Goal: Task Accomplishment & Management: Complete application form

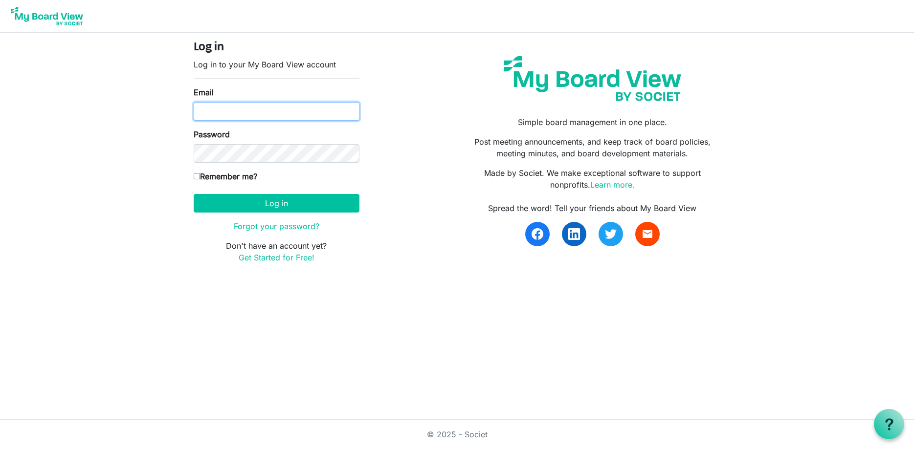
click at [240, 117] on input "Email" at bounding box center [277, 111] width 166 height 19
type input "gsaia@ccpdevelopment.com"
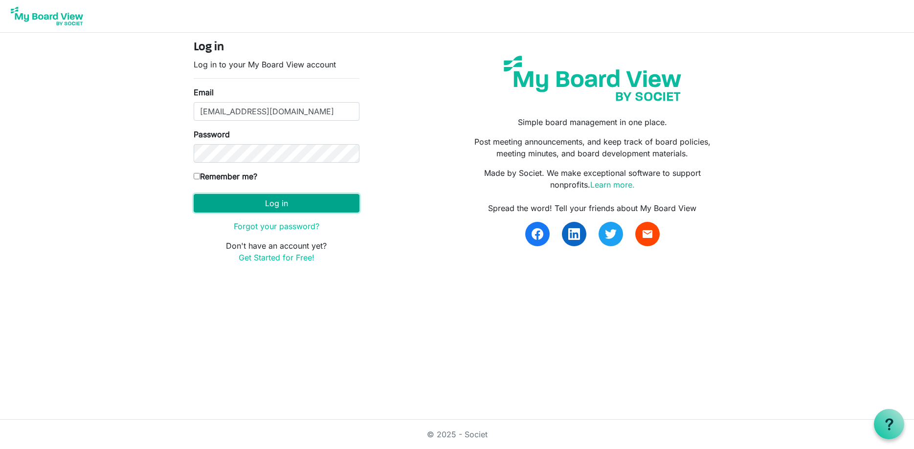
click at [272, 204] on button "Log in" at bounding box center [277, 203] width 166 height 19
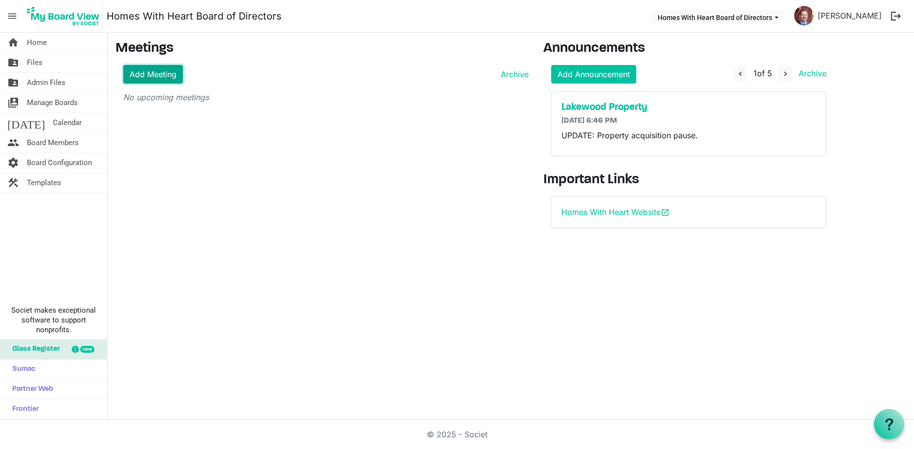
click at [141, 79] on link "Add Meeting" at bounding box center [153, 74] width 60 height 19
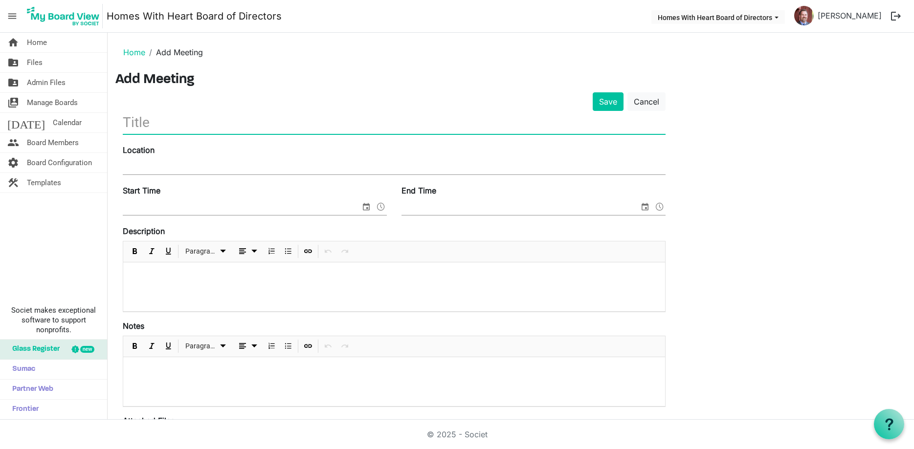
click at [356, 125] on input "text" at bounding box center [394, 122] width 543 height 23
type input "B"
type input "October Board of Directors Meeting"
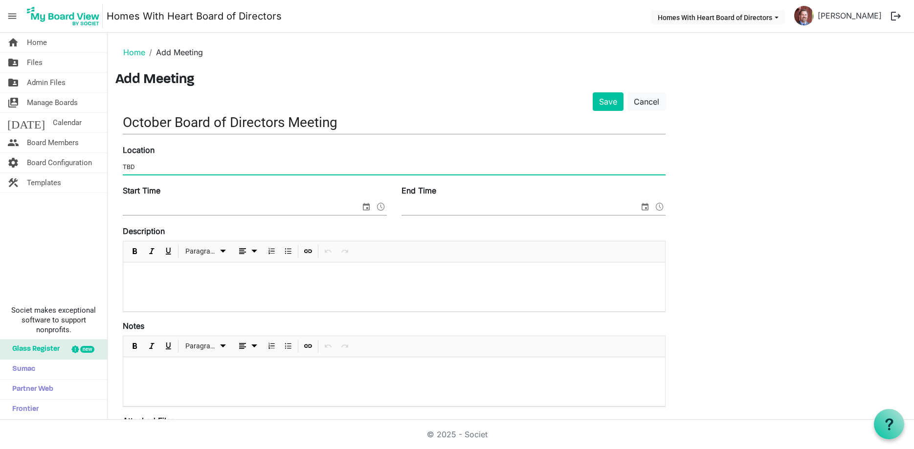
type input "TBD"
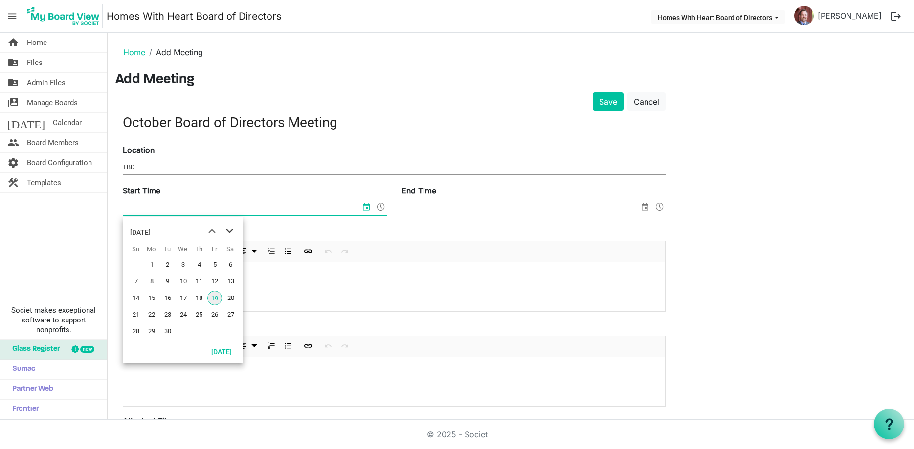
click at [230, 232] on span "next month" at bounding box center [229, 231] width 17 height 18
click at [186, 281] on span "8" at bounding box center [183, 281] width 15 height 15
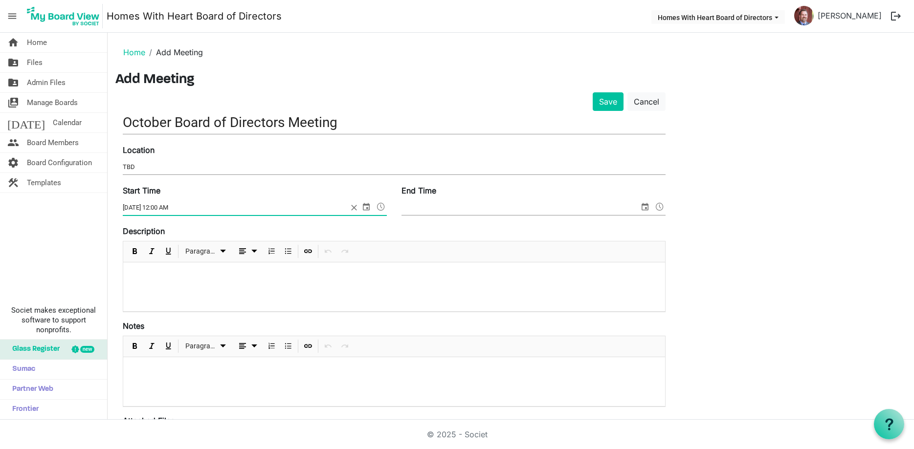
click at [381, 204] on span at bounding box center [381, 206] width 12 height 13
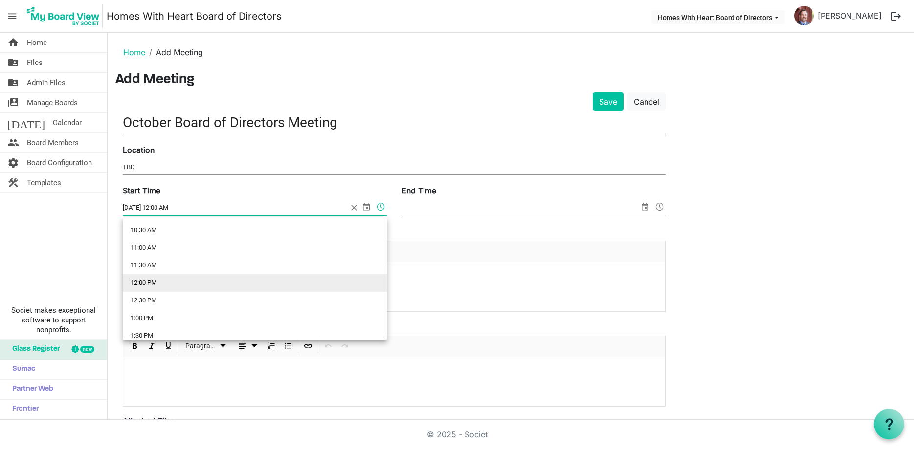
scroll to position [575, 0]
click at [140, 291] on li "6:00 PM" at bounding box center [255, 289] width 264 height 18
type input "10/8/2025 6:00 PM"
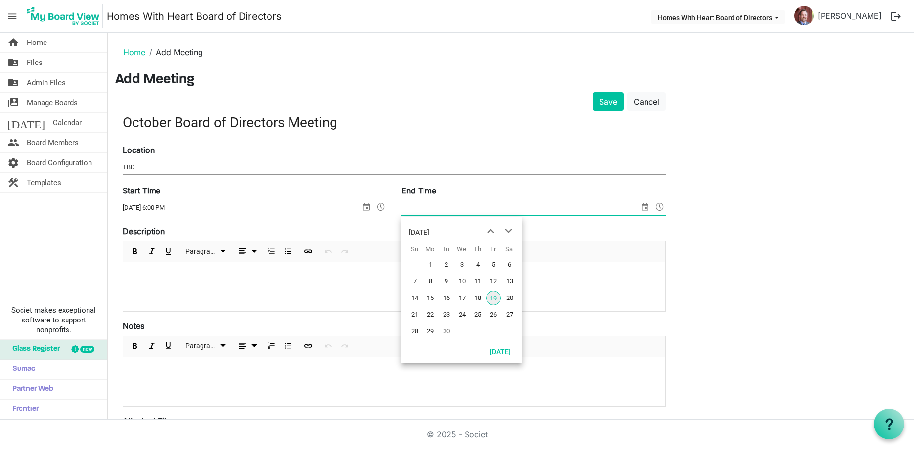
click at [645, 206] on span "select" at bounding box center [645, 206] width 12 height 13
click at [507, 231] on span "next month" at bounding box center [508, 231] width 17 height 18
click at [463, 283] on span "8" at bounding box center [462, 281] width 15 height 15
click at [660, 209] on span at bounding box center [660, 206] width 12 height 13
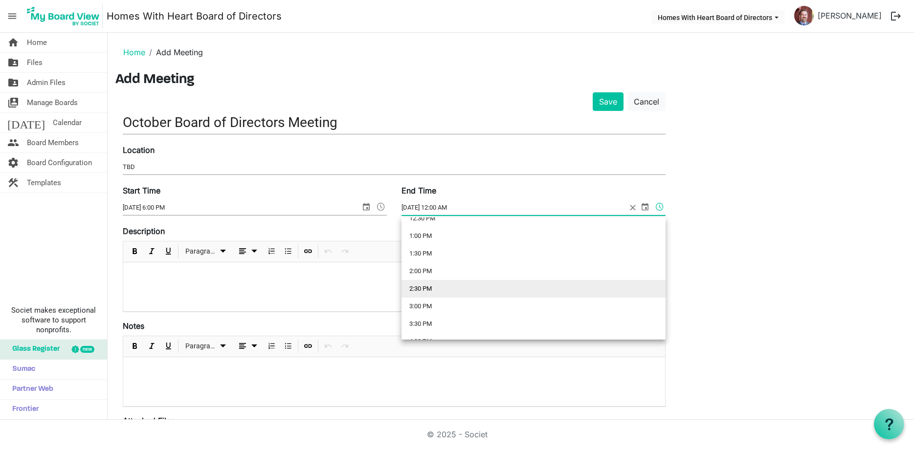
scroll to position [730, 0]
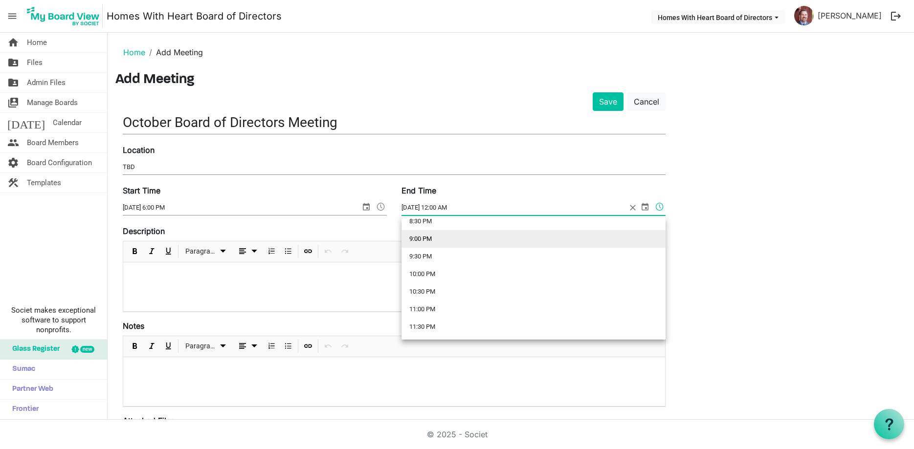
click at [428, 239] on li "9:00 PM" at bounding box center [533, 239] width 264 height 18
type input "10/8/2025 9:00 PM"
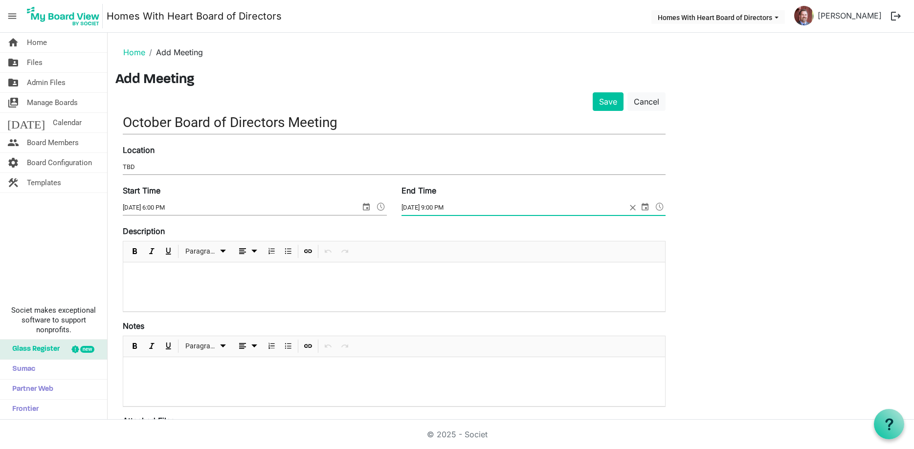
click at [263, 286] on div at bounding box center [394, 287] width 542 height 49
click at [602, 102] on button "Save" at bounding box center [608, 101] width 31 height 19
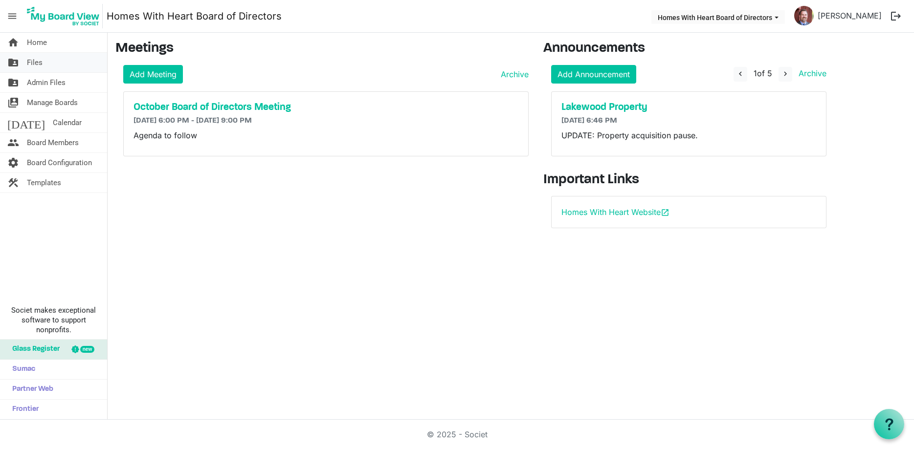
click at [39, 62] on span "Files" at bounding box center [35, 63] width 16 height 20
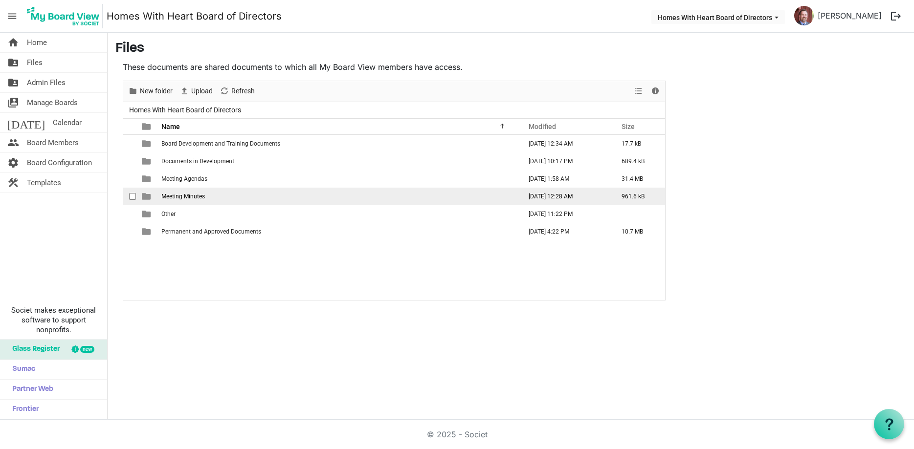
click at [196, 197] on span "Meeting Minutes" at bounding box center [183, 196] width 44 height 7
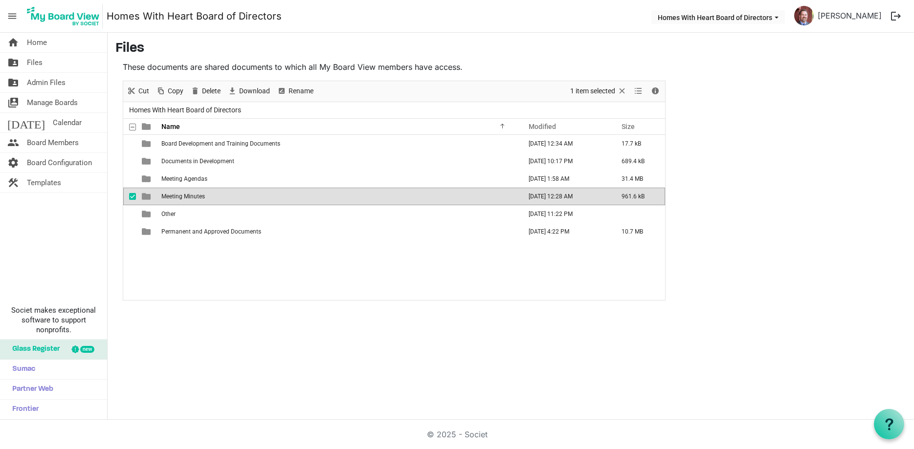
click at [196, 197] on span "Meeting Minutes" at bounding box center [183, 196] width 44 height 7
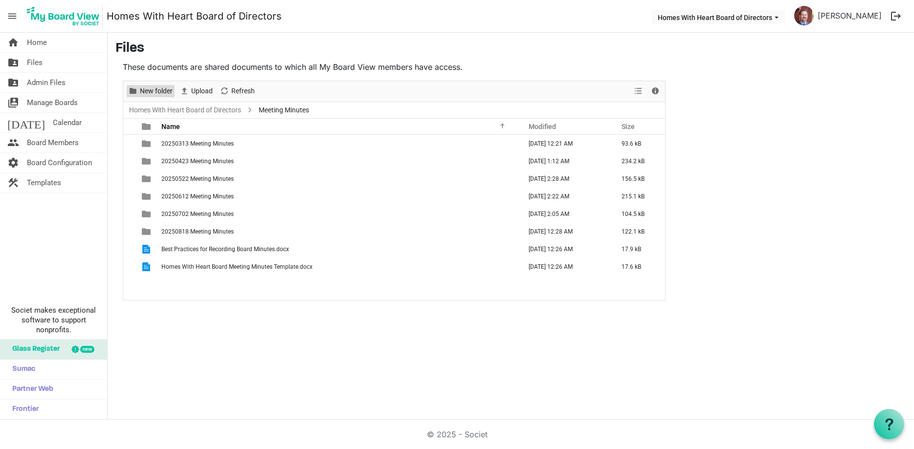
click at [164, 86] on span "New folder" at bounding box center [156, 91] width 35 height 12
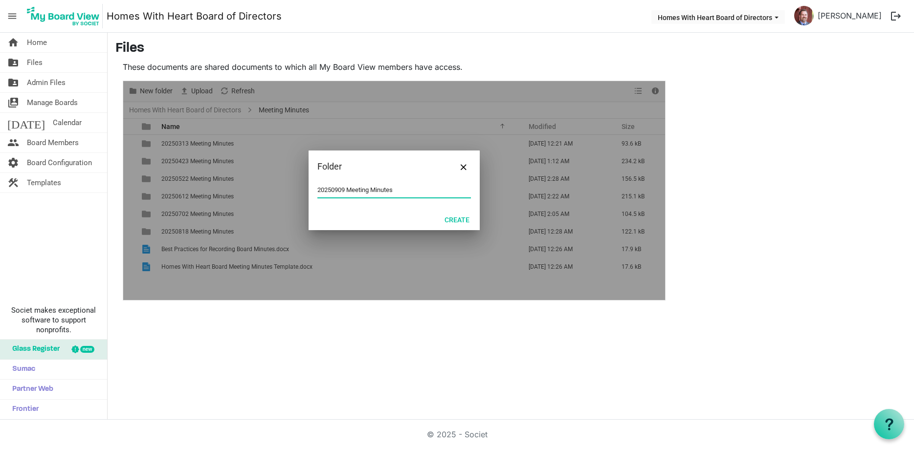
type input "20250909 Meeting Minutes"
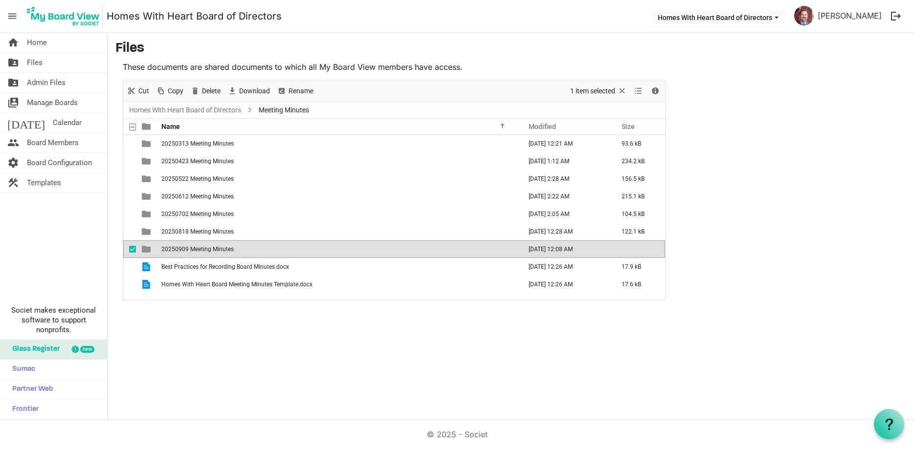
click at [205, 246] on span "20250909 Meeting Minutes" at bounding box center [197, 249] width 72 height 7
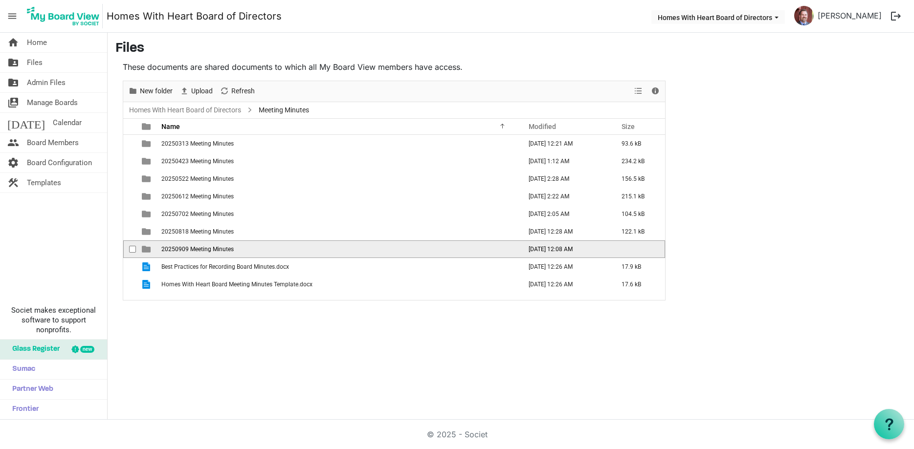
click at [205, 246] on span "20250909 Meeting Minutes" at bounding box center [197, 249] width 72 height 7
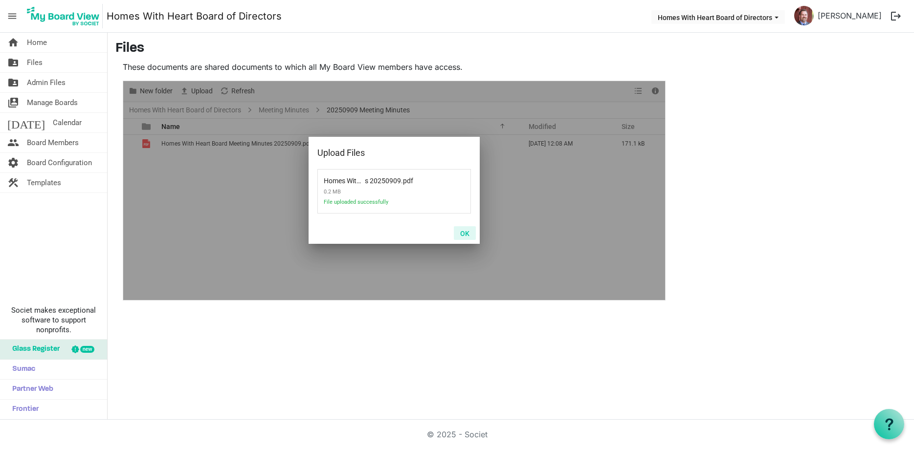
click at [467, 236] on button "OK" at bounding box center [465, 233] width 22 height 14
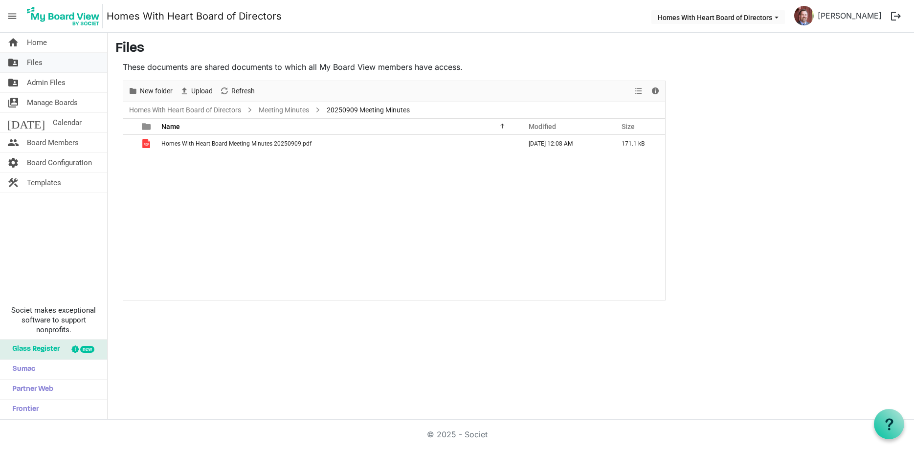
click at [38, 63] on span "Files" at bounding box center [35, 63] width 16 height 20
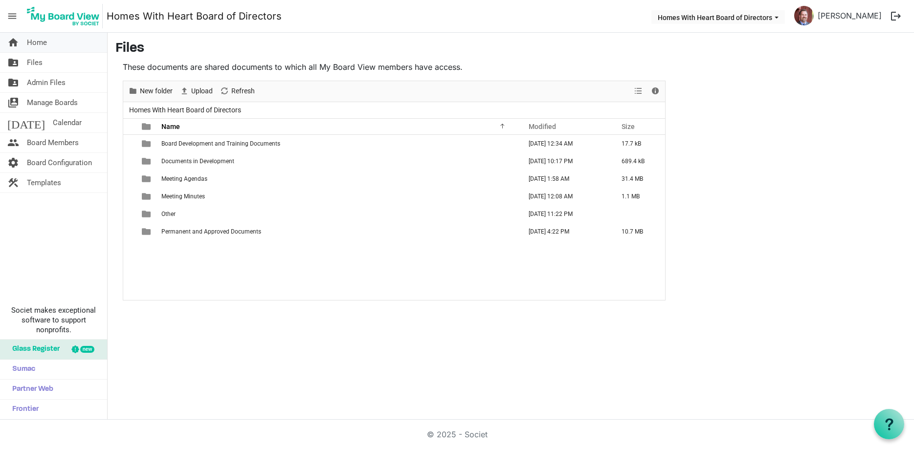
click at [21, 39] on link "home Home" at bounding box center [53, 43] width 107 height 20
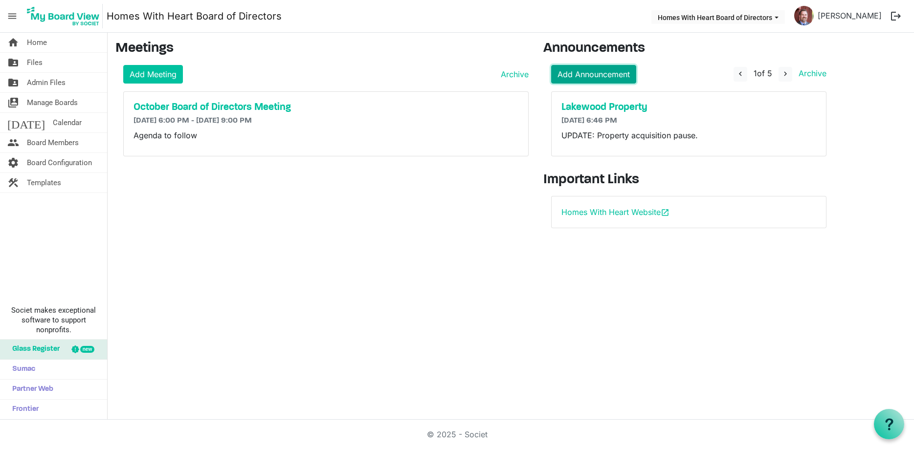
click at [573, 76] on link "Add Announcement" at bounding box center [593, 74] width 85 height 19
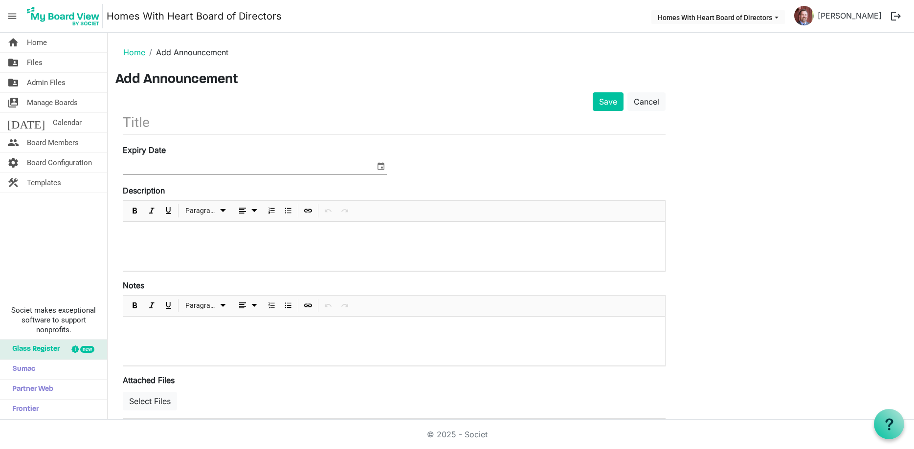
click at [213, 106] on div "Save Cancel" at bounding box center [393, 101] width 557 height 19
click at [208, 120] on input "text" at bounding box center [394, 122] width 543 height 23
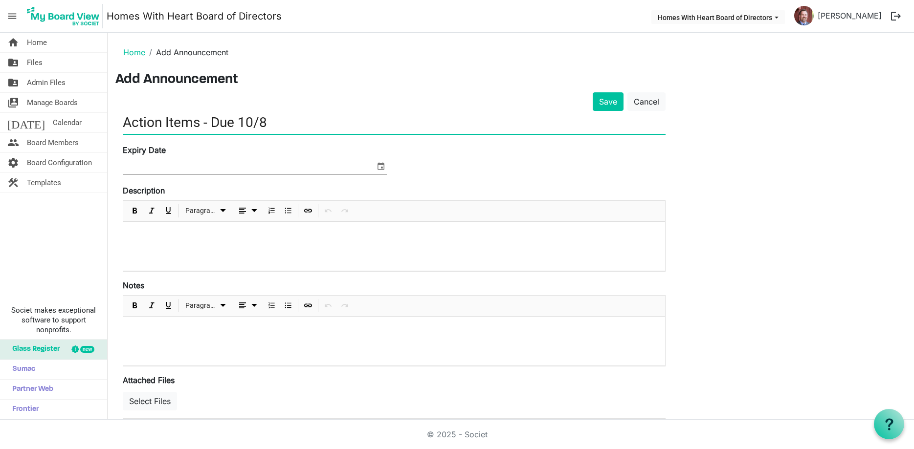
type input "Action Items - Due 10/8"
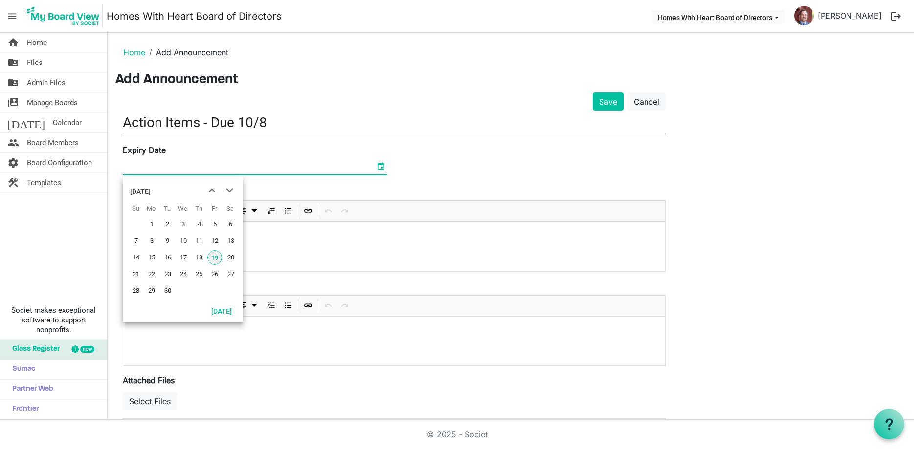
click at [383, 165] on span "select" at bounding box center [381, 166] width 12 height 13
click at [227, 190] on span "next month" at bounding box center [229, 191] width 17 height 18
click at [198, 241] on span "9" at bounding box center [199, 241] width 15 height 15
type input "[DATE]"
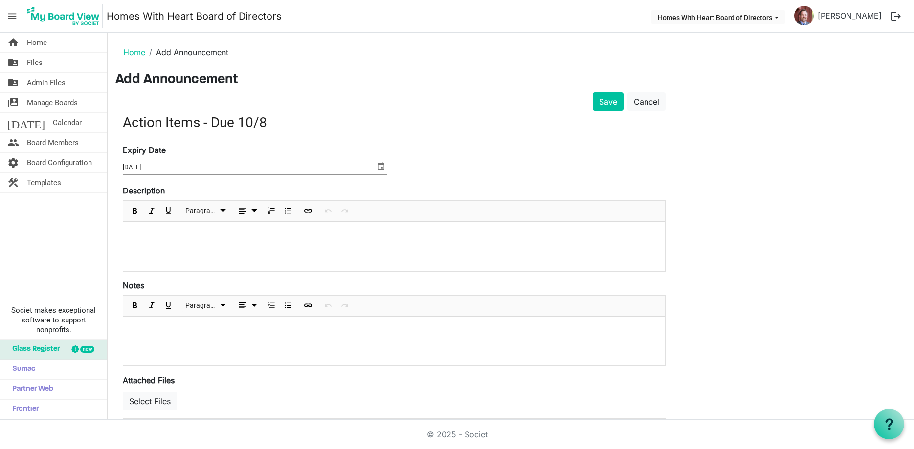
click at [169, 231] on p at bounding box center [394, 235] width 526 height 10
click at [327, 232] on p at bounding box center [394, 235] width 526 height 10
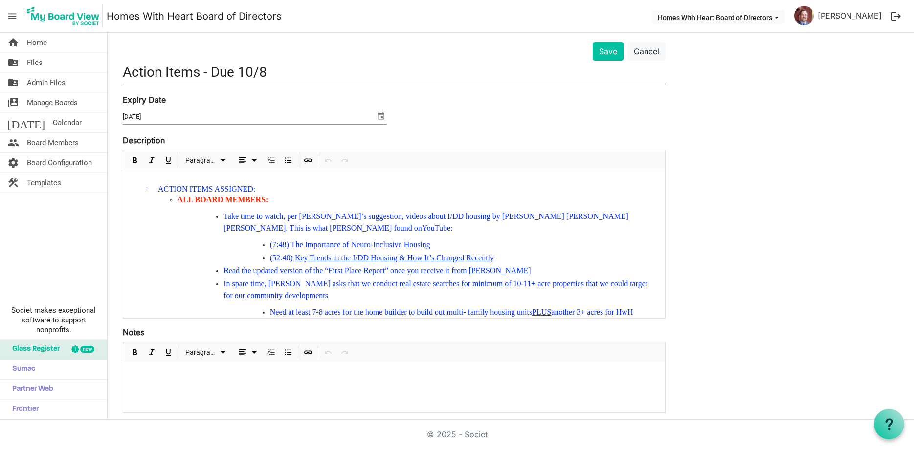
scroll to position [152, 0]
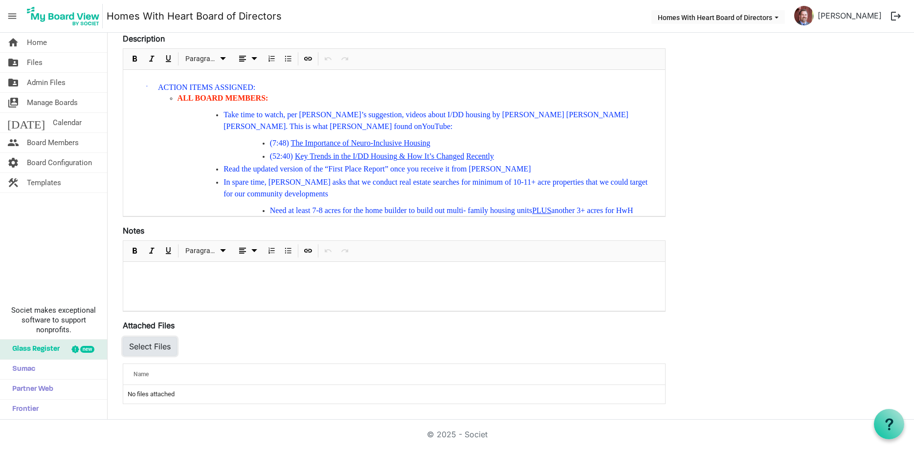
click at [169, 348] on button "Select Files" at bounding box center [150, 346] width 54 height 19
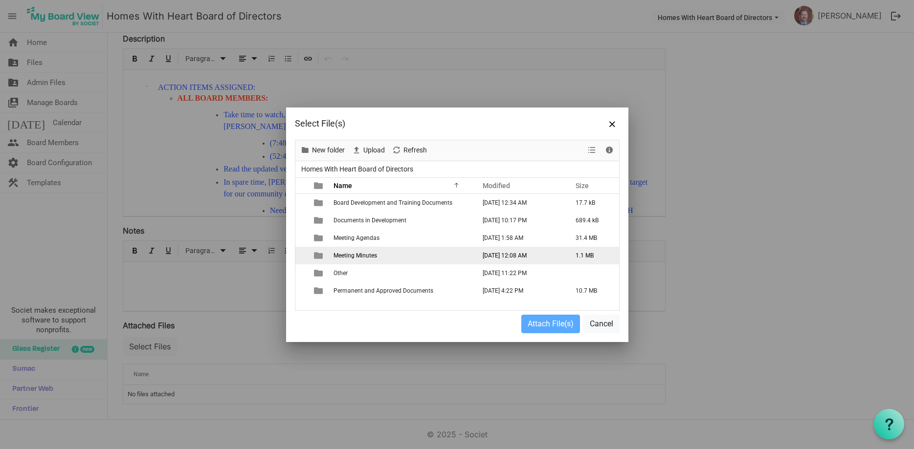
click at [372, 253] on span "Meeting Minutes" at bounding box center [355, 255] width 44 height 7
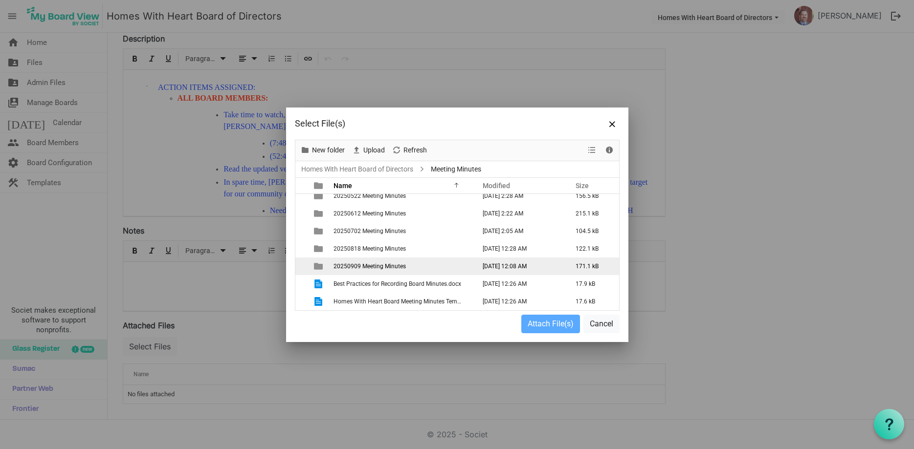
click at [367, 263] on span "20250909 Meeting Minutes" at bounding box center [369, 266] width 72 height 7
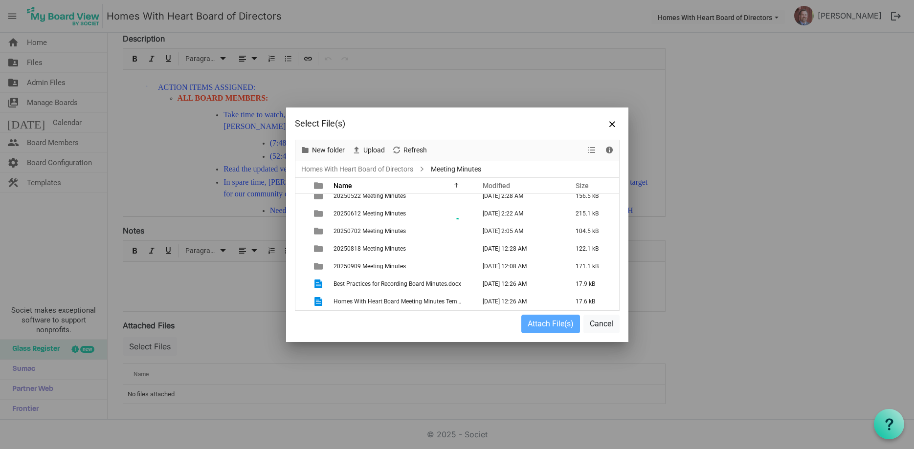
scroll to position [0, 0]
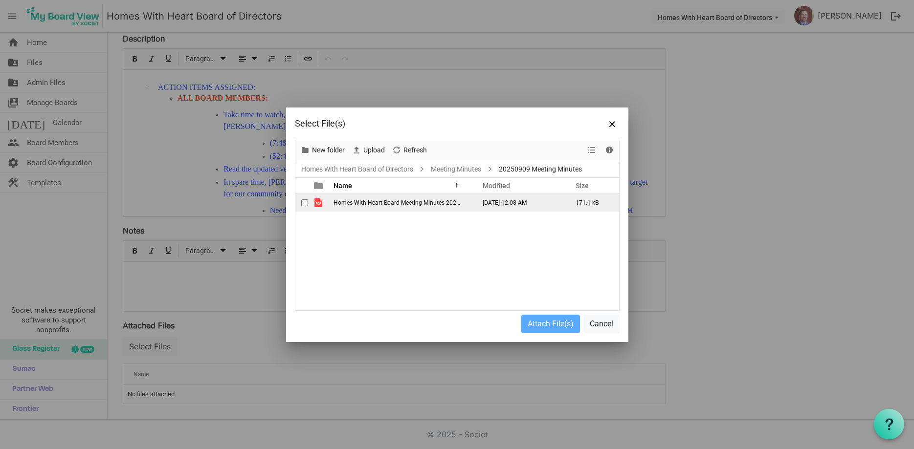
drag, startPoint x: 385, startPoint y: 205, endPoint x: 397, endPoint y: 216, distance: 16.3
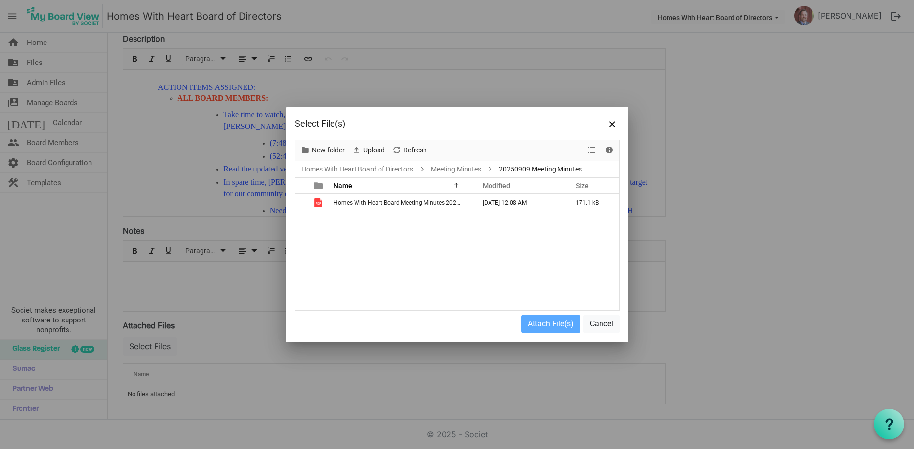
click at [385, 205] on span "Homes With Heart Board Meeting Minutes 20250909.pdf" at bounding box center [408, 202] width 150 height 7
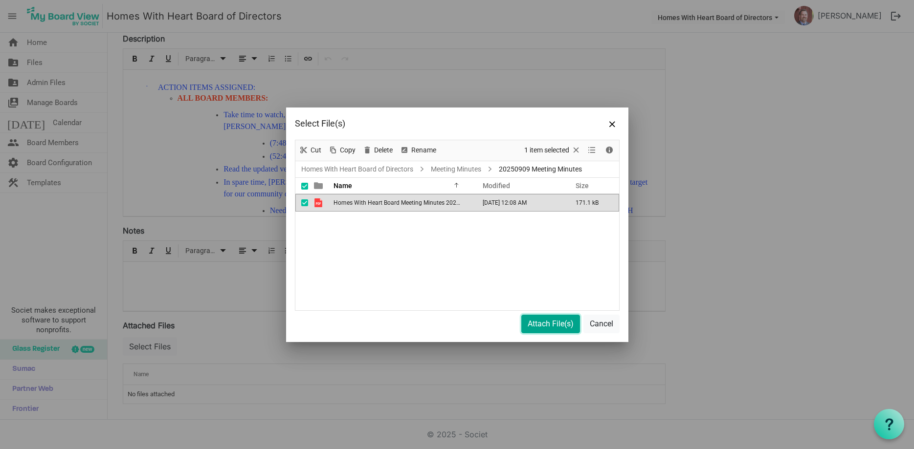
click at [551, 319] on button "Attach File(s)" at bounding box center [550, 324] width 59 height 19
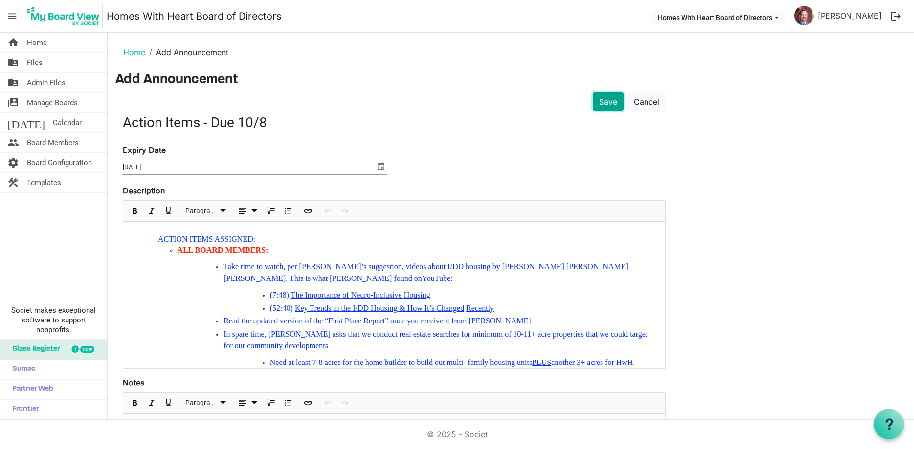
click at [614, 100] on button "Save" at bounding box center [608, 101] width 31 height 19
